Goal: Information Seeking & Learning: Learn about a topic

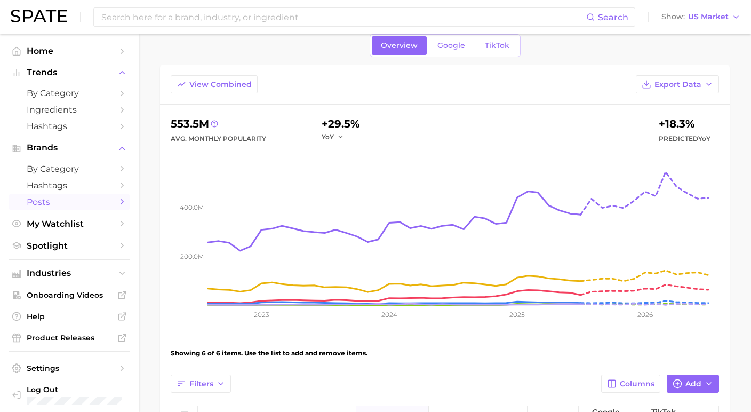
scroll to position [41, 0]
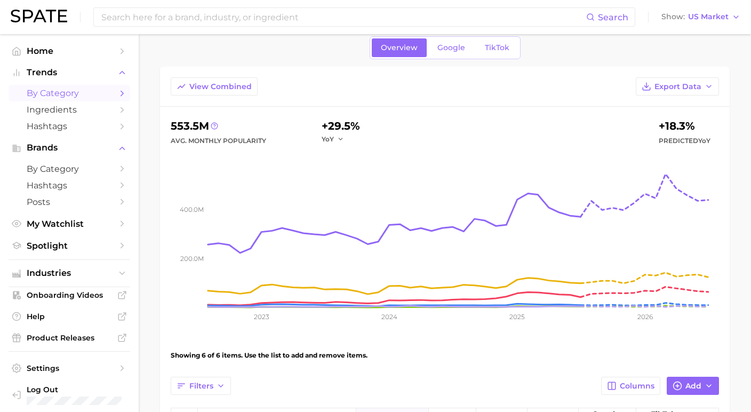
click at [63, 92] on span "by Category" at bounding box center [69, 93] width 85 height 10
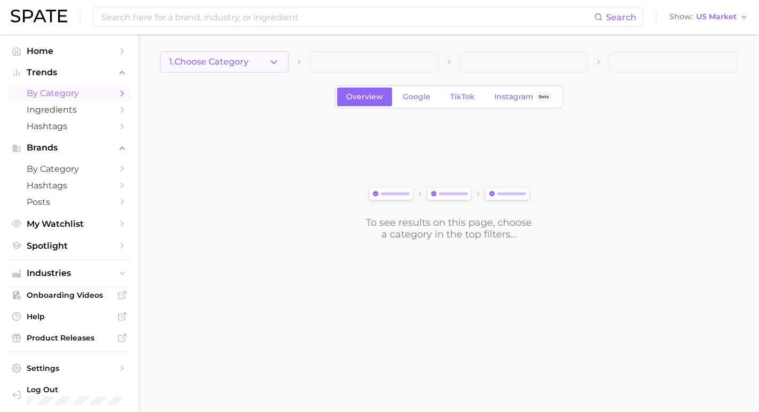
click at [271, 62] on icon "button" at bounding box center [273, 62] width 11 height 11
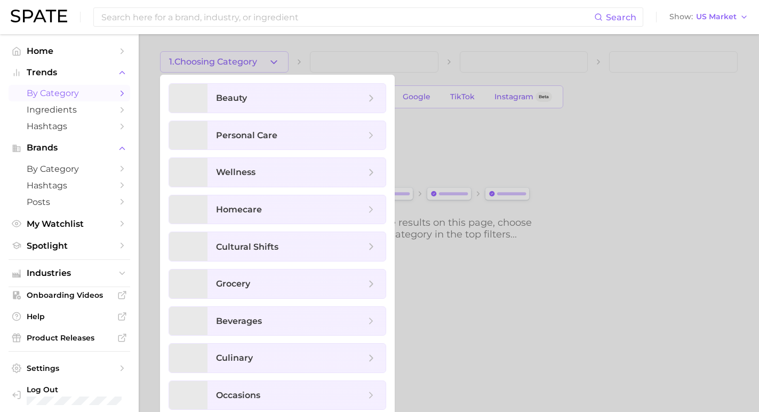
click at [276, 65] on div at bounding box center [379, 206] width 759 height 412
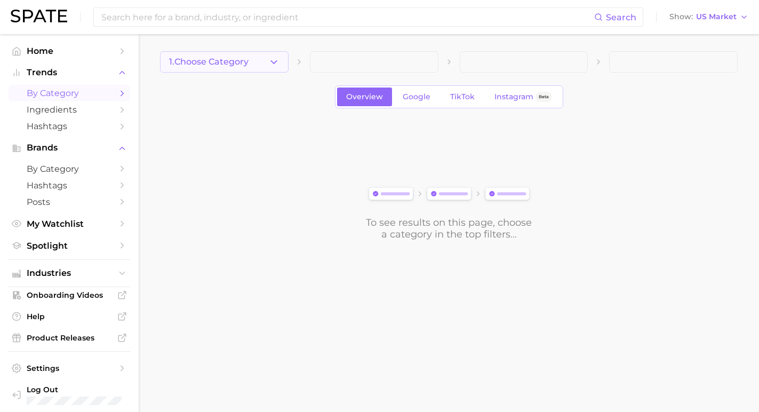
click at [260, 59] on button "1. Choose Category" at bounding box center [224, 61] width 129 height 21
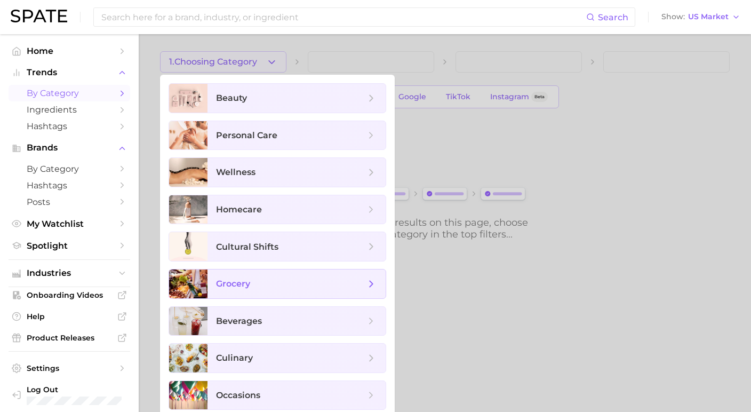
click at [252, 277] on span "grocery" at bounding box center [296, 283] width 178 height 29
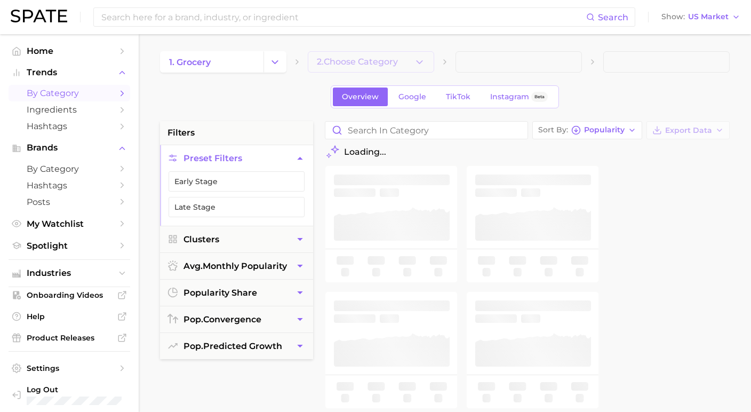
click at [338, 59] on span "2. Choose Category" at bounding box center [357, 62] width 81 height 10
click at [286, 67] on button "Change Category" at bounding box center [274, 61] width 23 height 21
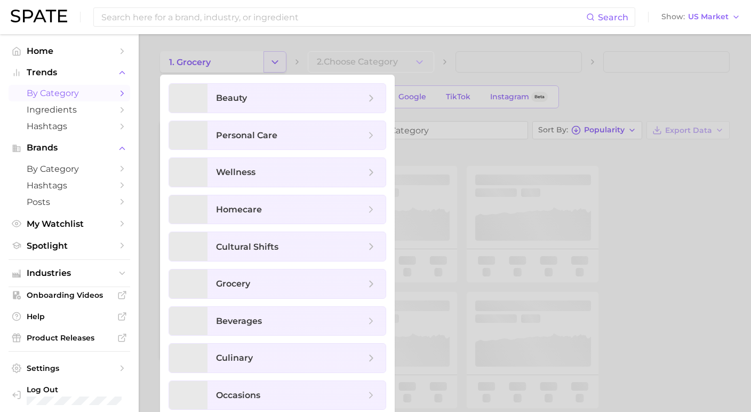
click at [286, 67] on div at bounding box center [375, 206] width 751 height 412
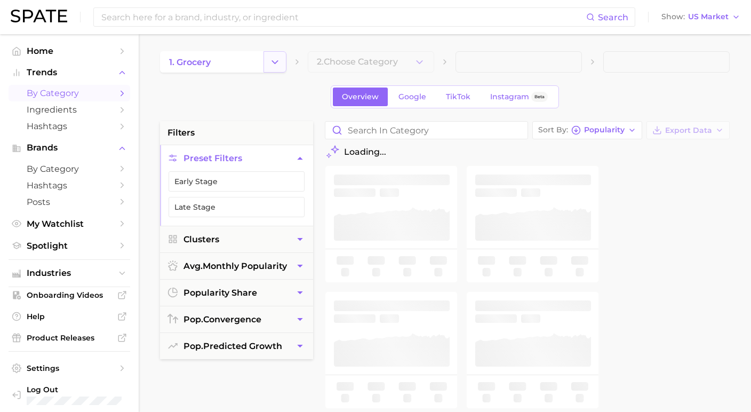
click at [286, 67] on button "Change Category" at bounding box center [274, 61] width 23 height 21
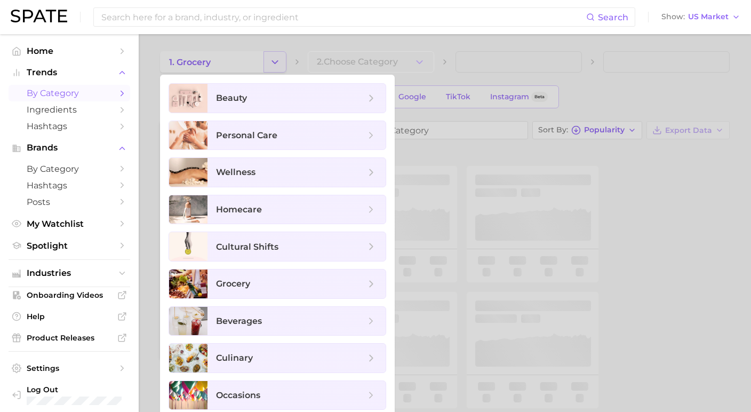
click at [286, 67] on div at bounding box center [375, 206] width 751 height 412
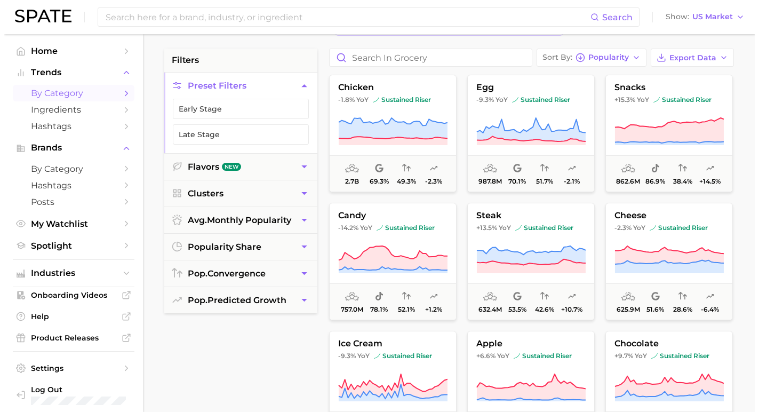
scroll to position [59, 0]
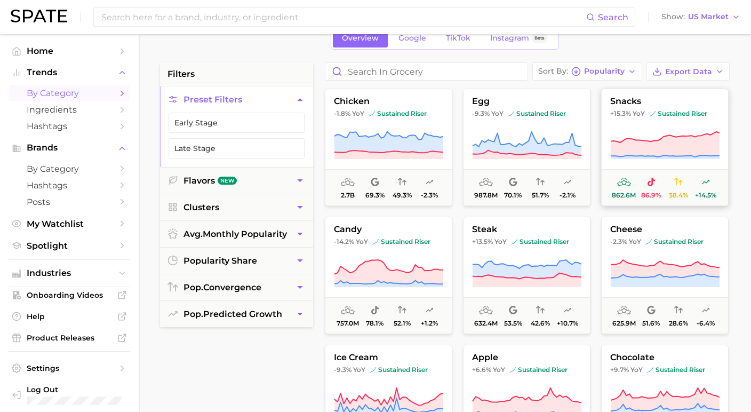
click at [625, 94] on button "snacks +15.3% YoY sustained riser 862.6m 86.9% 38.4% +14.5%" at bounding box center [664, 147] width 127 height 117
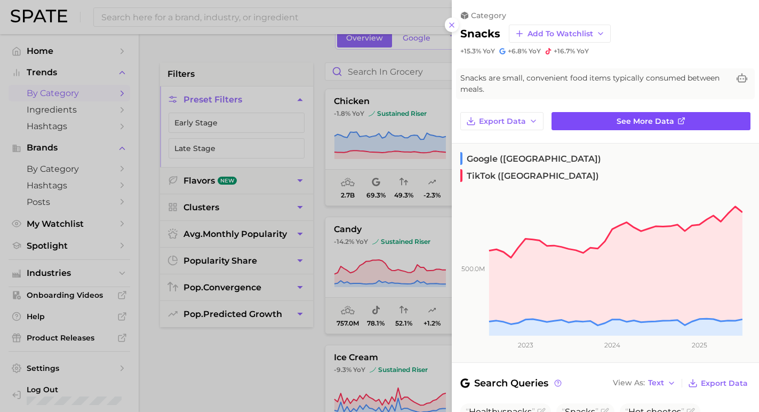
click at [616, 117] on span "See more data" at bounding box center [645, 121] width 58 height 9
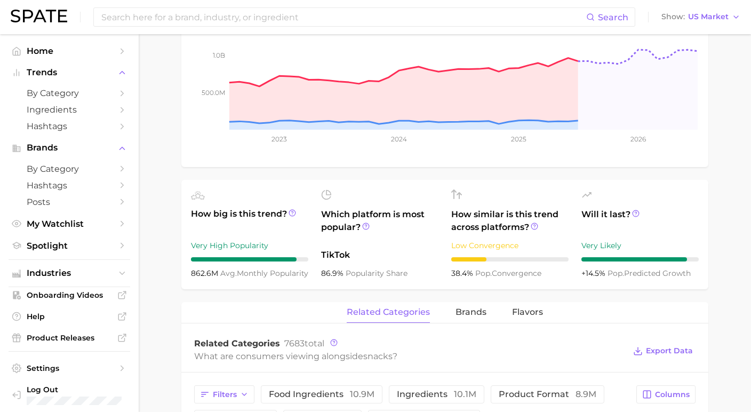
scroll to position [203, 0]
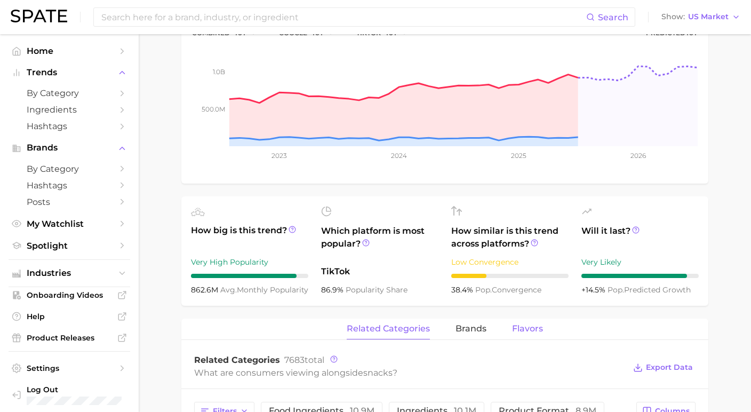
click at [515, 337] on button "Flavors" at bounding box center [527, 328] width 31 height 21
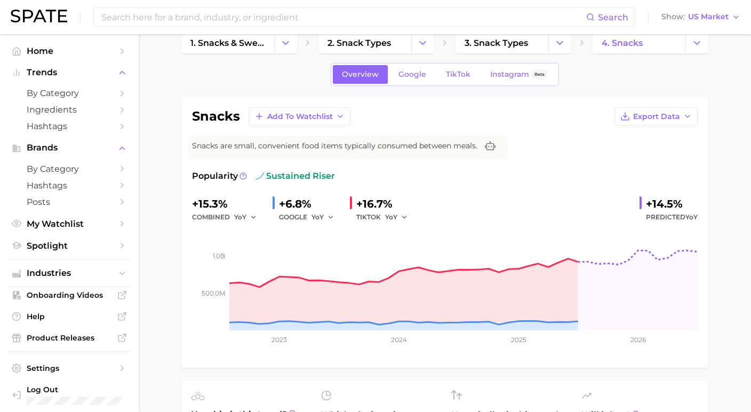
scroll to position [17, 0]
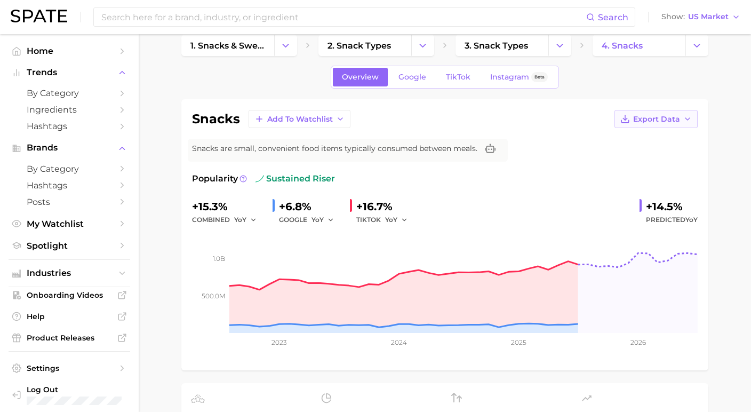
click at [661, 114] on button "Export Data" at bounding box center [655, 119] width 83 height 18
click at [647, 159] on span "Time Series Image" at bounding box center [633, 158] width 71 height 9
click at [536, 103] on div "snacks Add to Watchlist Export Data Snacks are small, convenient food items typ…" at bounding box center [444, 234] width 527 height 271
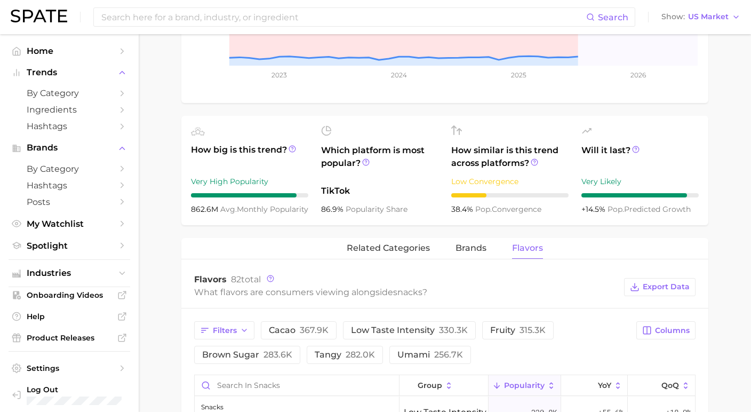
scroll to position [284, 0]
click at [288, 152] on icon at bounding box center [291, 148] width 7 height 7
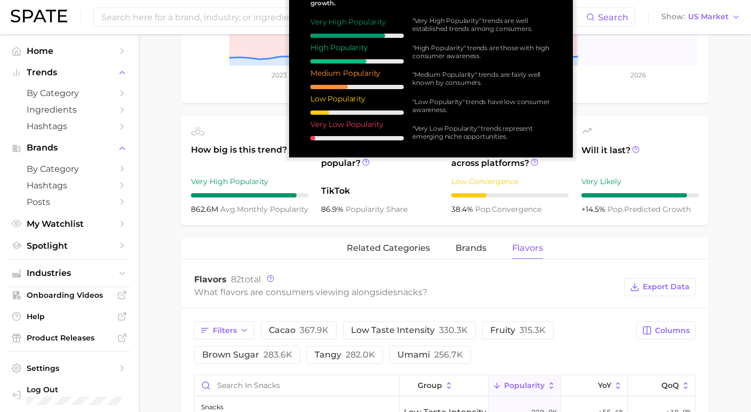
click at [288, 152] on icon at bounding box center [291, 148] width 7 height 7
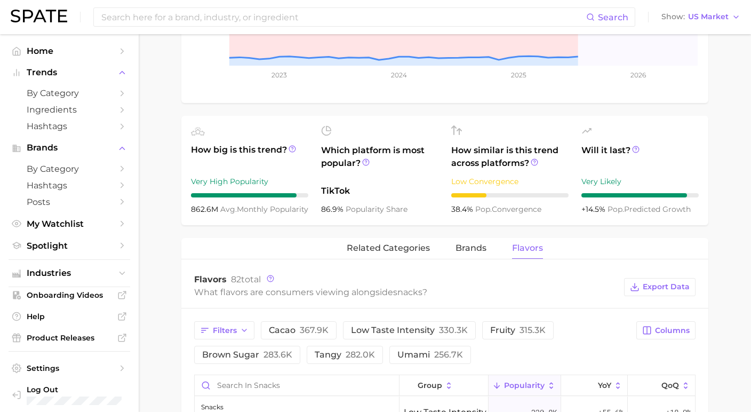
drag, startPoint x: 190, startPoint y: 213, endPoint x: 297, endPoint y: 217, distance: 107.3
click at [297, 217] on ul "How big is this trend? Very High Popularity 862.6m avg. monthly popularity Whic…" at bounding box center [444, 170] width 527 height 109
copy div "862.6m avg. monthly popularity"
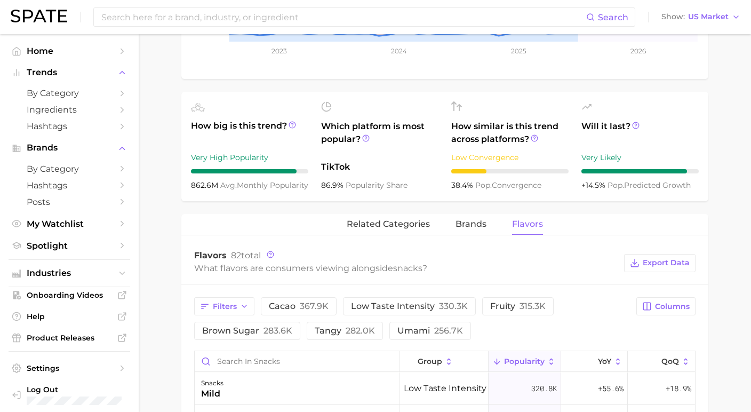
scroll to position [304, 0]
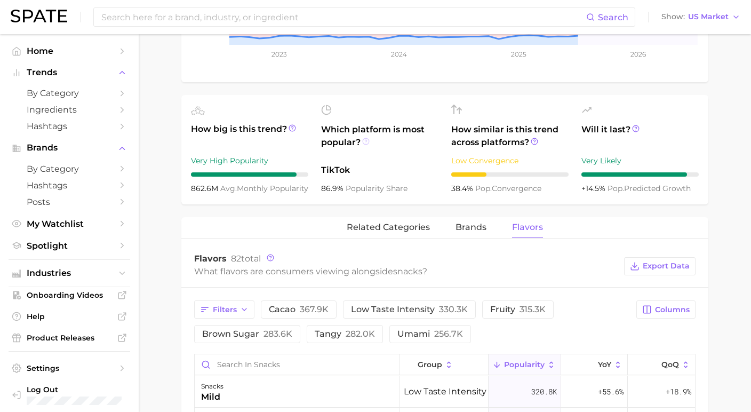
click at [362, 145] on icon at bounding box center [365, 141] width 7 height 7
click at [365, 144] on icon at bounding box center [365, 141] width 7 height 7
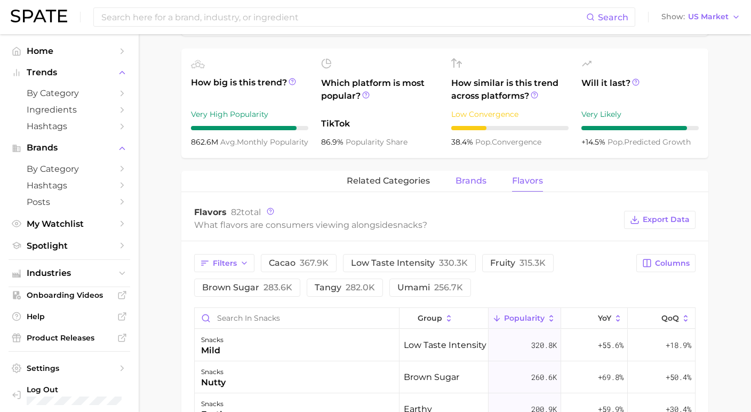
click at [465, 183] on span "brands" at bounding box center [470, 181] width 31 height 10
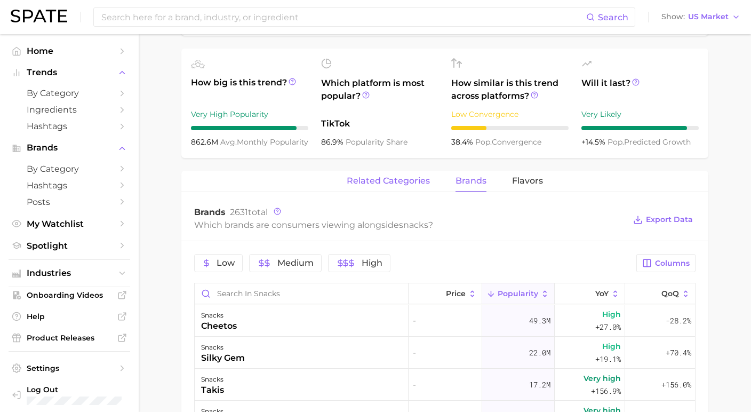
click at [404, 181] on span "related categories" at bounding box center [388, 181] width 83 height 10
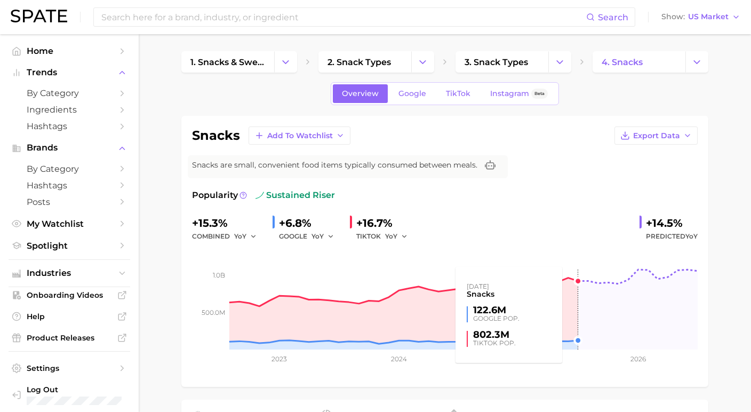
scroll to position [0, 0]
